Goal: Information Seeking & Learning: Learn about a topic

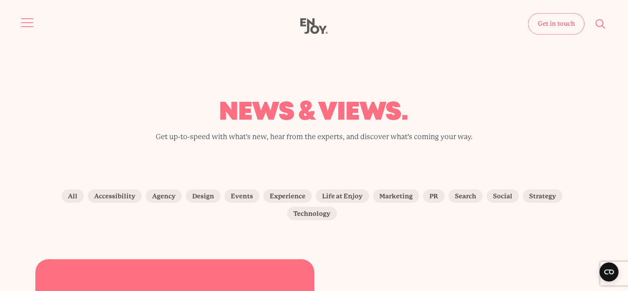
click at [32, 23] on span "Site navigation" at bounding box center [27, 22] width 12 height 1
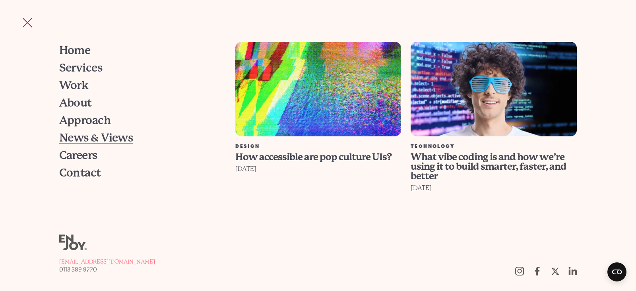
click at [85, 137] on span "News & Views" at bounding box center [96, 137] width 74 height 11
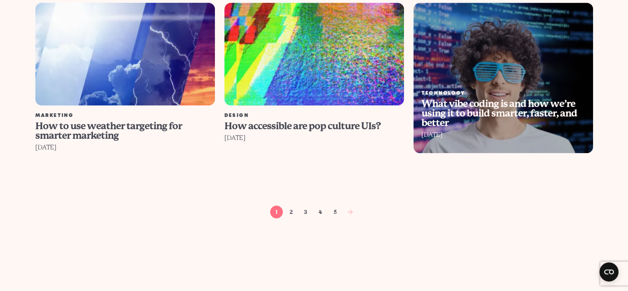
scroll to position [993, 0]
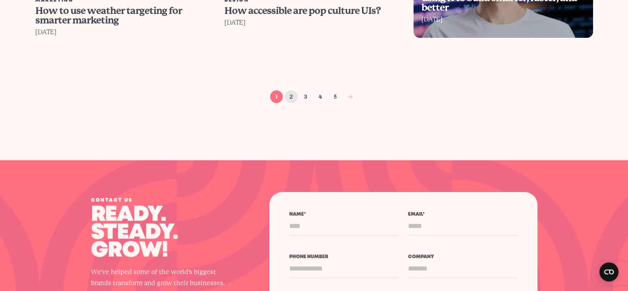
click at [287, 90] on link "2" at bounding box center [291, 96] width 13 height 13
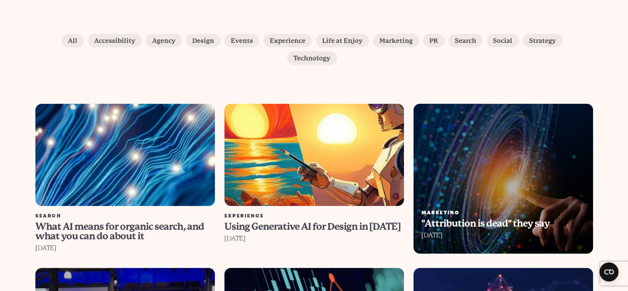
scroll to position [149, 0]
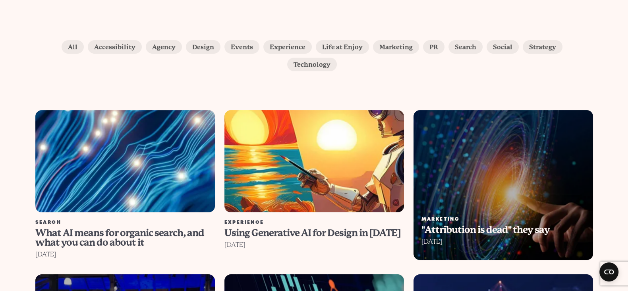
click at [127, 165] on img at bounding box center [125, 161] width 198 height 113
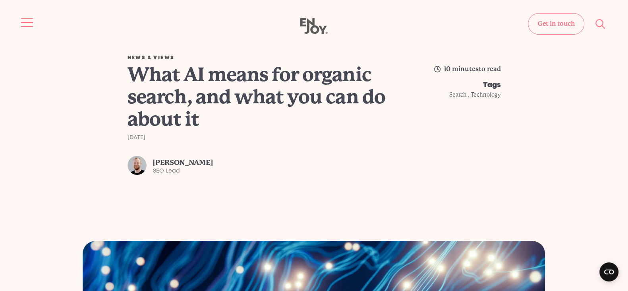
click at [31, 20] on button "Site navigation" at bounding box center [27, 22] width 17 height 17
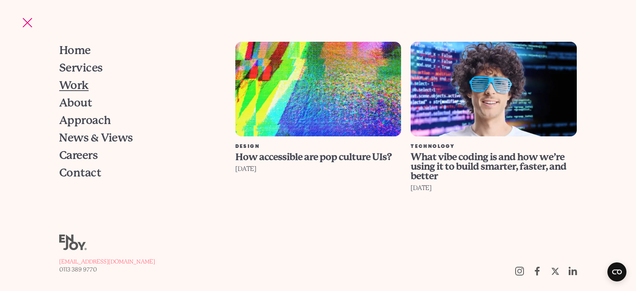
click at [83, 80] on span "Work" at bounding box center [73, 85] width 29 height 11
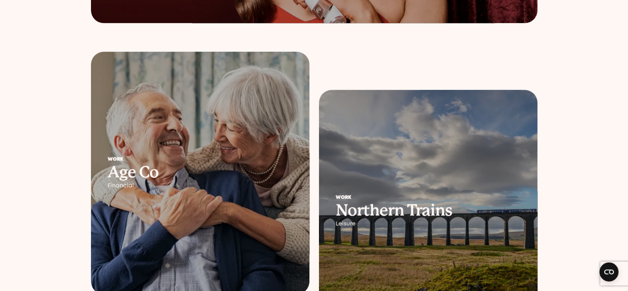
scroll to position [894, 0]
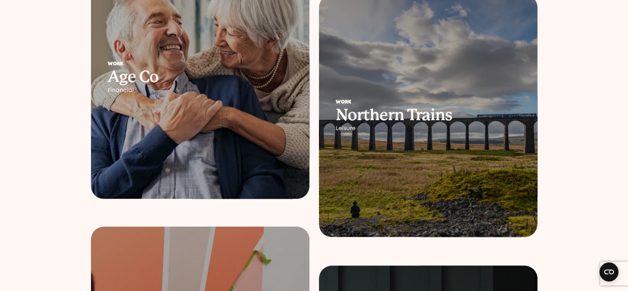
click at [441, 116] on h2 "Northern Trains" at bounding box center [428, 115] width 185 height 14
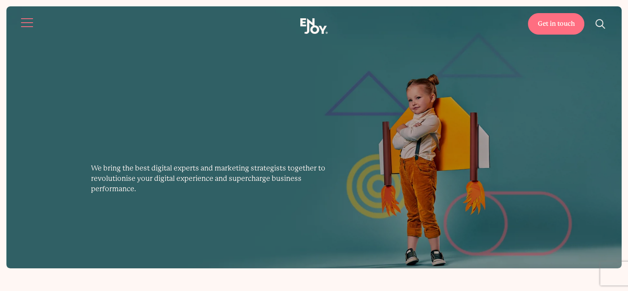
click at [24, 16] on button "Site navigation" at bounding box center [27, 22] width 17 height 17
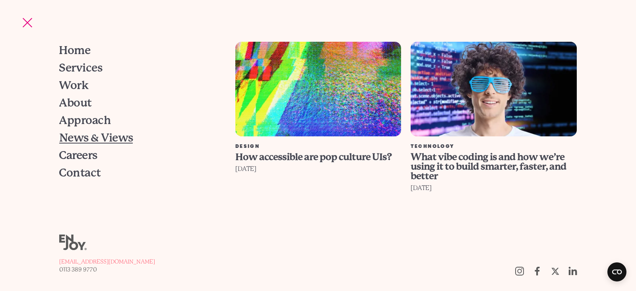
drag, startPoint x: 79, startPoint y: 141, endPoint x: 110, endPoint y: 141, distance: 30.6
click at [79, 141] on span "News & Views" at bounding box center [96, 137] width 74 height 11
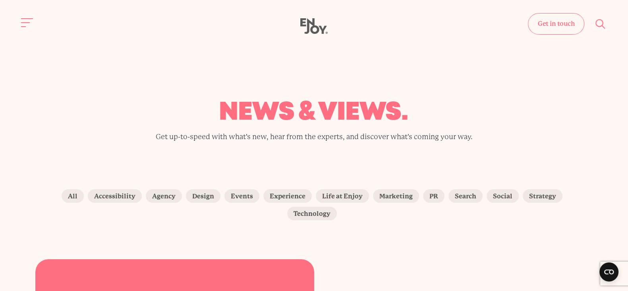
scroll to position [198, 0]
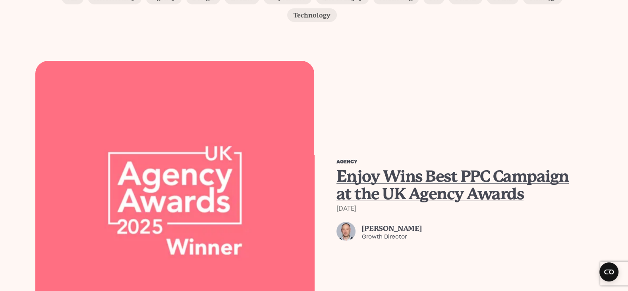
click at [353, 167] on span "Enjoy Wins Best PPC Campaign at the UK Agency Awards" at bounding box center [453, 185] width 232 height 36
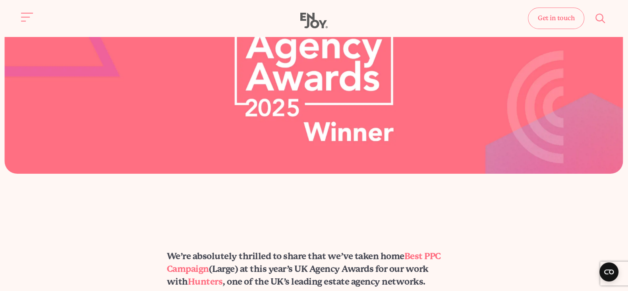
scroll to position [198, 0]
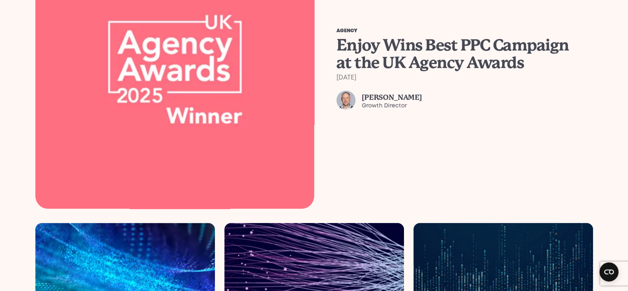
scroll to position [447, 0]
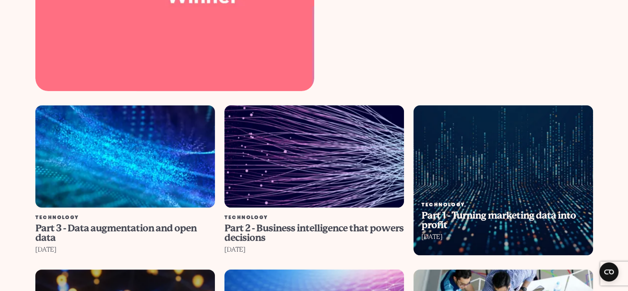
click at [153, 147] on img at bounding box center [125, 156] width 198 height 113
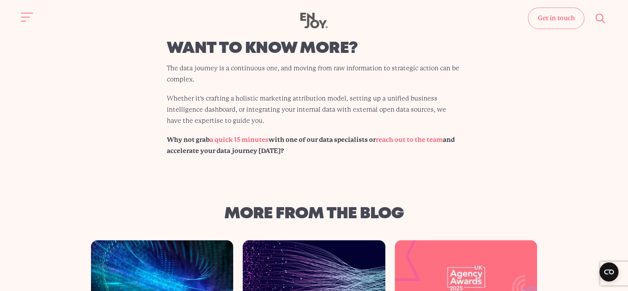
scroll to position [1291, 0]
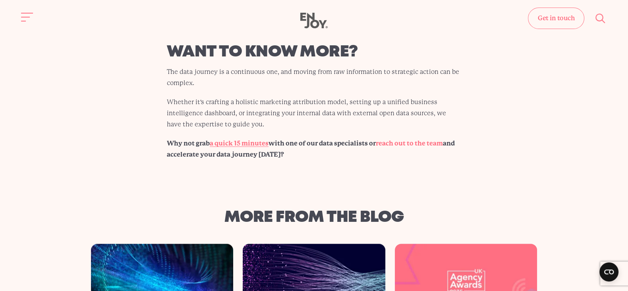
click at [249, 139] on link "a quick 15 minutes" at bounding box center [239, 143] width 59 height 8
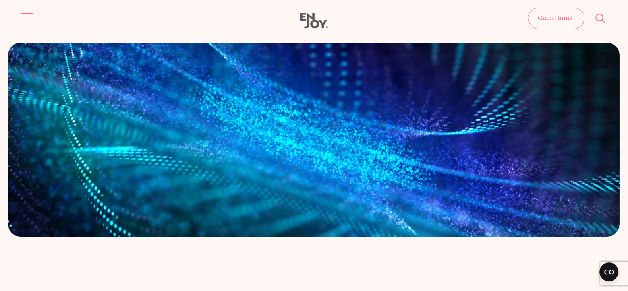
scroll to position [0, 0]
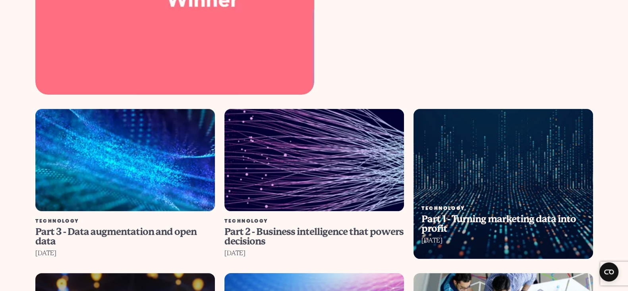
scroll to position [447, 0]
